Goal: Task Accomplishment & Management: Use online tool/utility

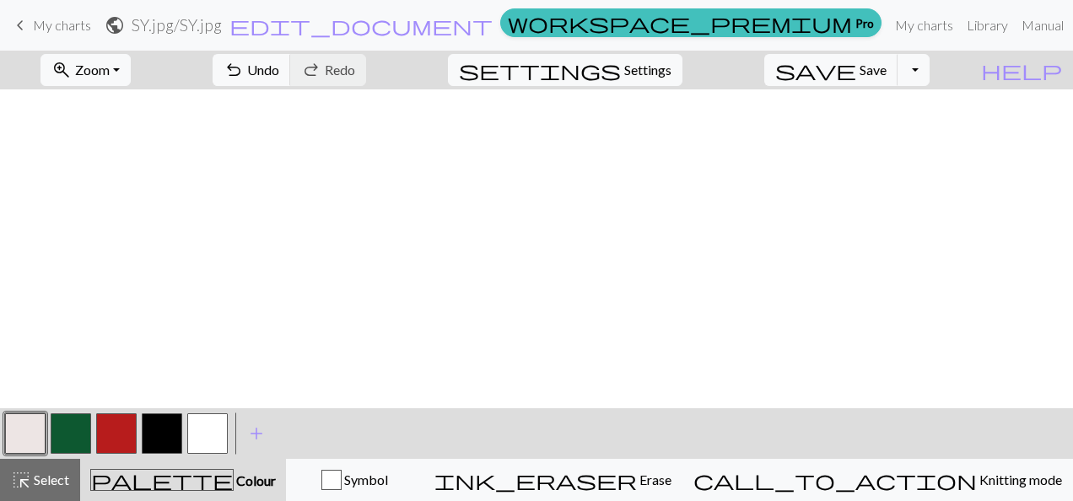
scroll to position [1038, 138]
click at [887, 72] on span "Save" at bounding box center [873, 70] width 27 height 16
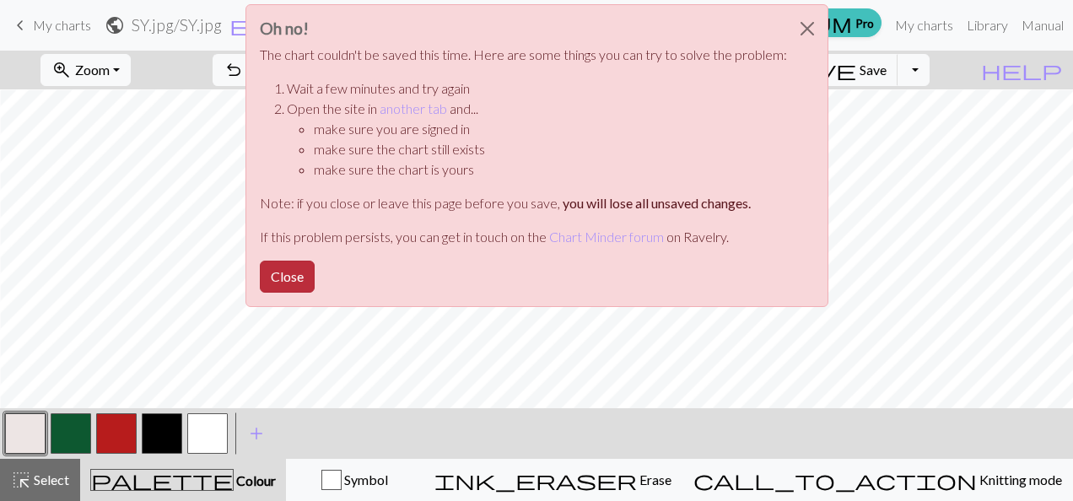
click at [267, 273] on button "Close" at bounding box center [287, 277] width 55 height 32
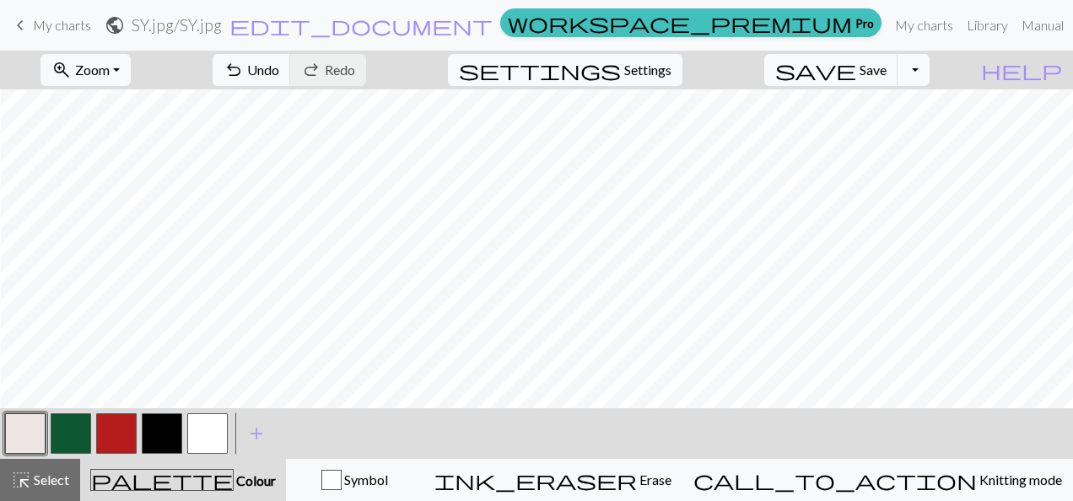
click at [42, 15] on link "keyboard_arrow_left My charts" at bounding box center [50, 25] width 81 height 29
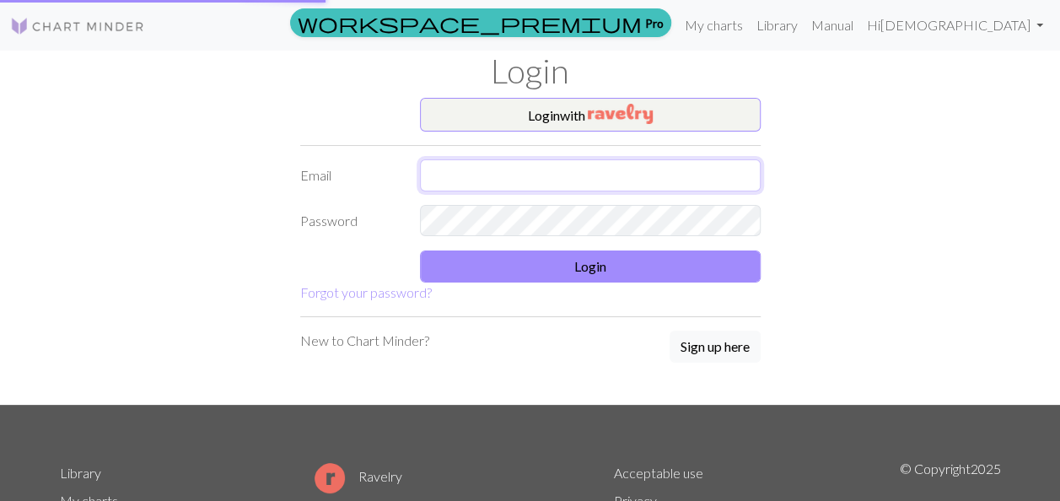
type input "[EMAIL_ADDRESS][DOMAIN_NAME]"
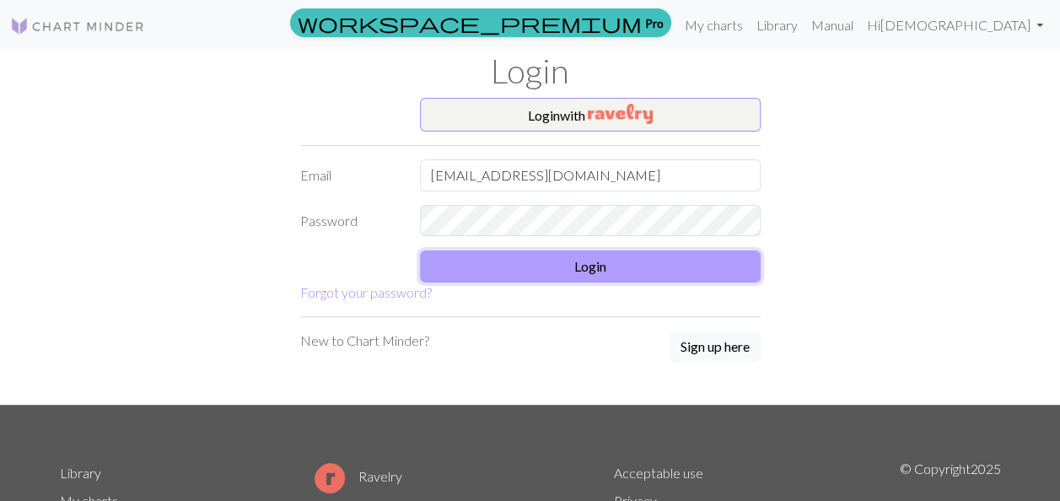
click at [607, 267] on button "Login" at bounding box center [590, 267] width 341 height 32
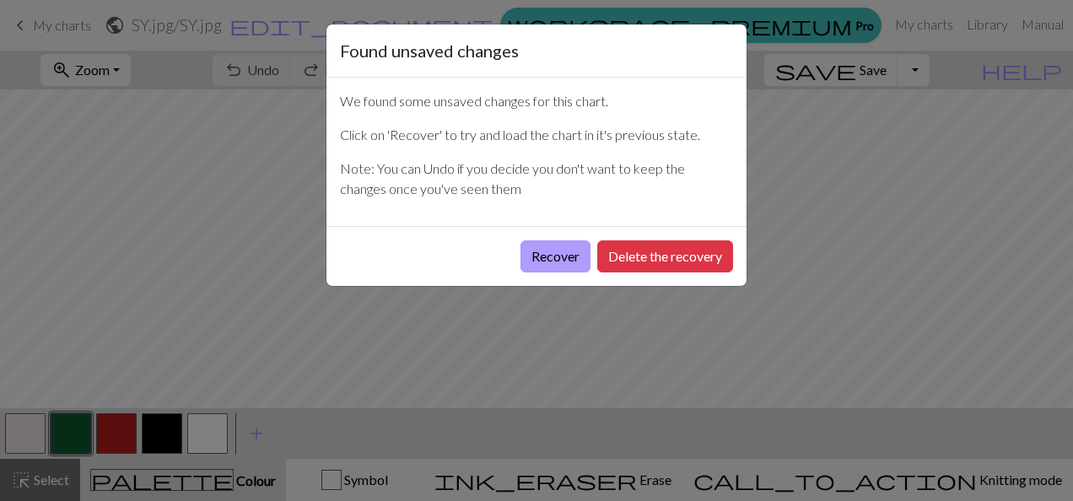
click at [549, 245] on button "Recover" at bounding box center [555, 256] width 70 height 32
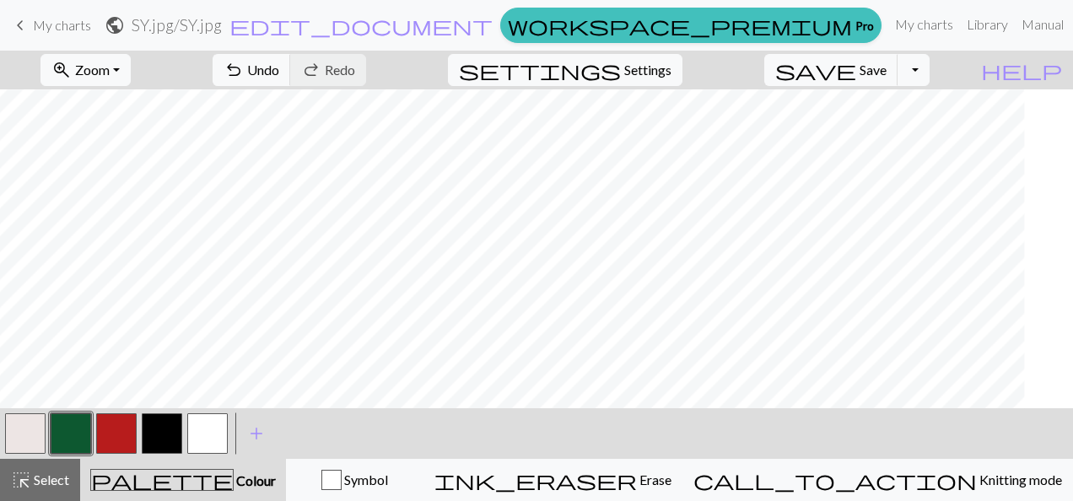
scroll to position [1545, 333]
click at [888, 32] on link "My charts" at bounding box center [924, 25] width 72 height 34
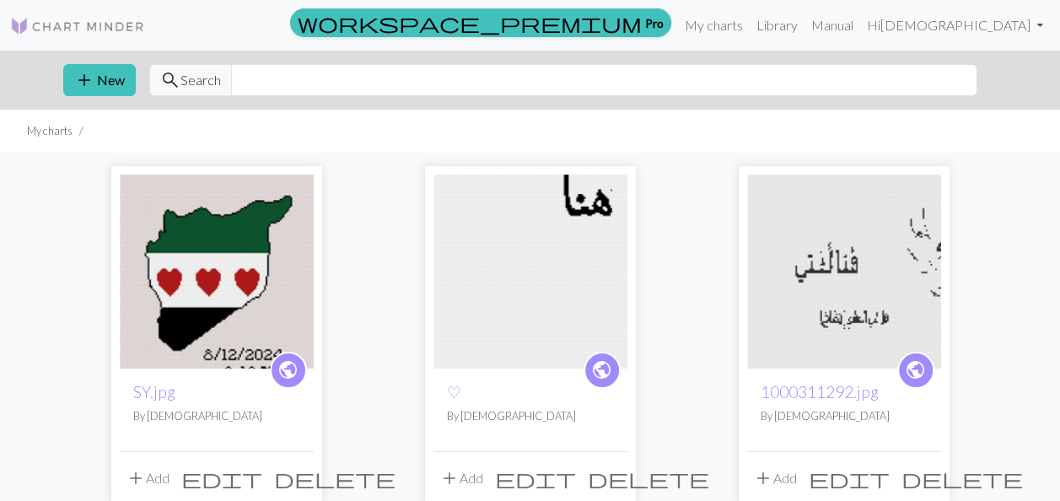
click at [250, 250] on img at bounding box center [217, 272] width 194 height 194
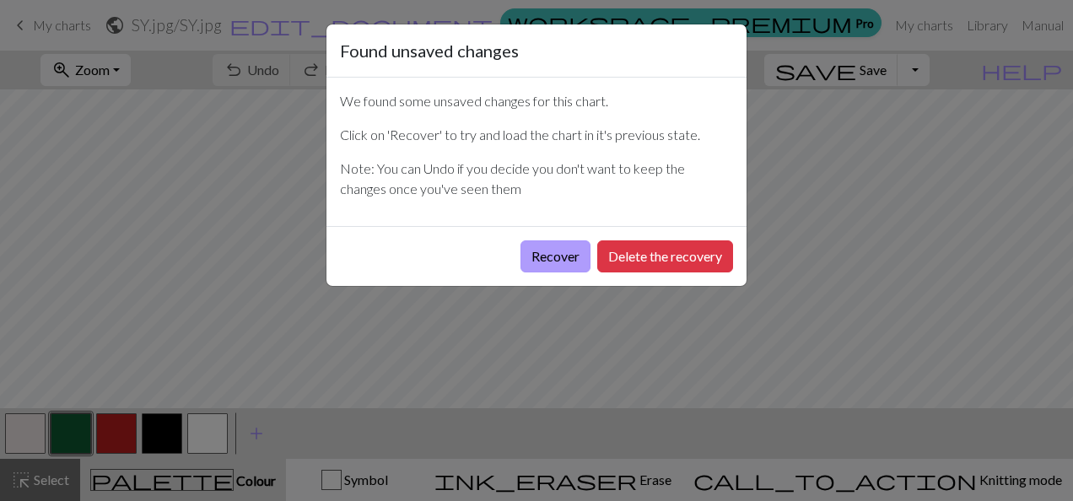
click at [559, 264] on button "Recover" at bounding box center [555, 256] width 70 height 32
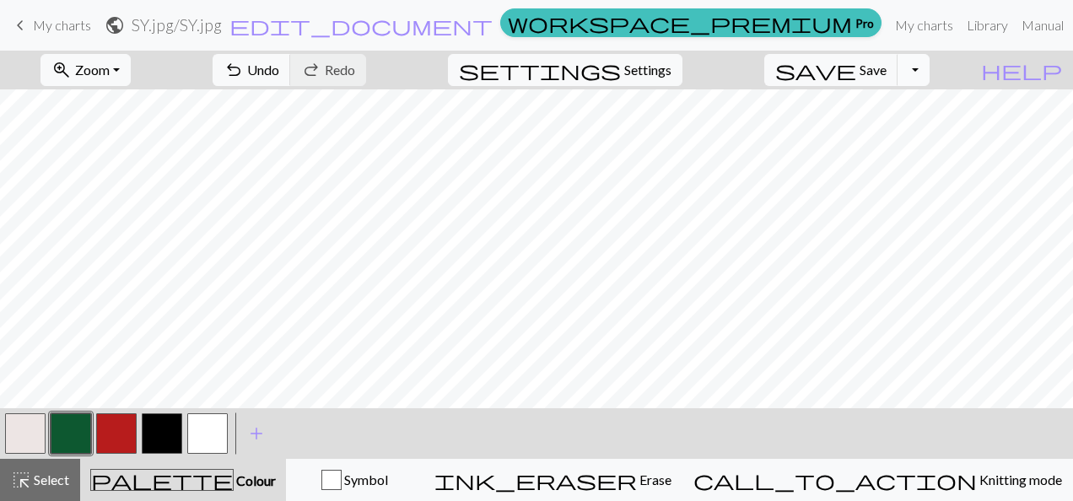
click at [930, 68] on button "Toggle Dropdown" at bounding box center [914, 70] width 32 height 32
click at [862, 128] on button "save_alt Download" at bounding box center [789, 133] width 278 height 27
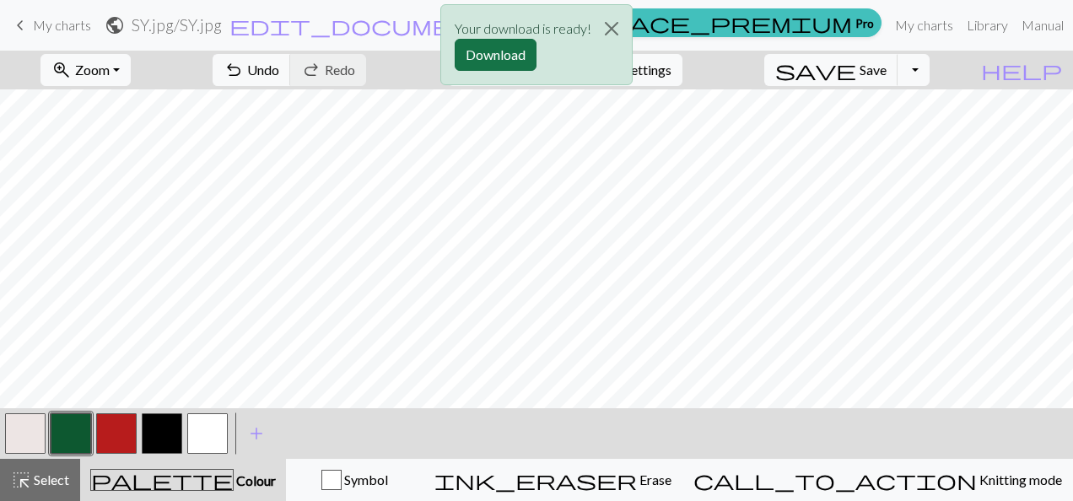
click at [499, 49] on button "Download" at bounding box center [496, 55] width 82 height 32
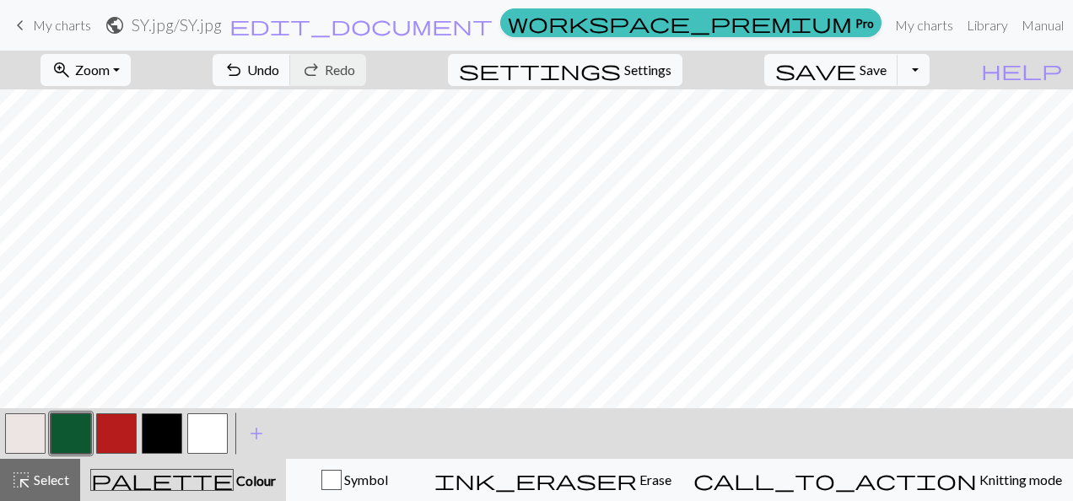
scroll to position [2338, 1564]
click at [195, 440] on button "button" at bounding box center [207, 433] width 40 height 40
click at [29, 429] on button "button" at bounding box center [25, 433] width 40 height 40
click at [279, 72] on span "Undo" at bounding box center [263, 70] width 32 height 16
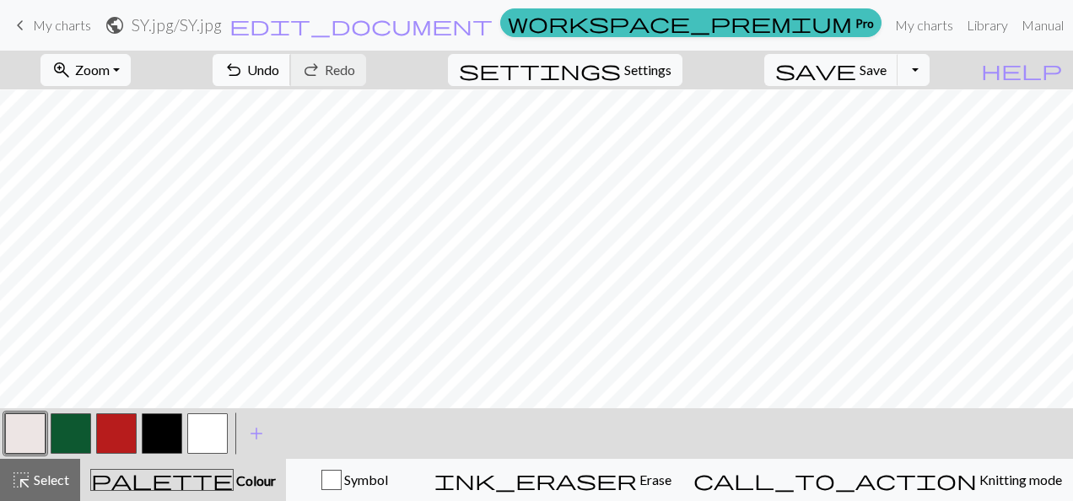
click at [291, 73] on button "undo Undo Undo" at bounding box center [252, 70] width 78 height 32
click at [279, 67] on span "Undo" at bounding box center [263, 70] width 32 height 16
